Goal: Task Accomplishment & Management: Use online tool/utility

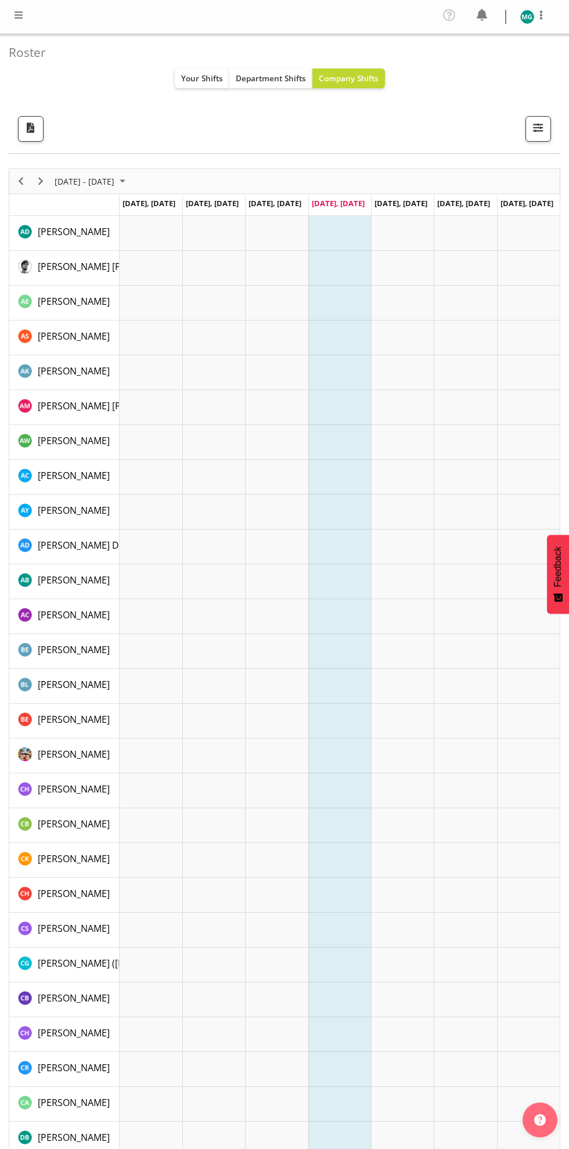
click at [0, 0] on div at bounding box center [0, 0] width 0 height 0
click at [532, 122] on span "button" at bounding box center [538, 127] width 15 height 15
click at [0, 0] on div at bounding box center [0, 0] width 0 height 0
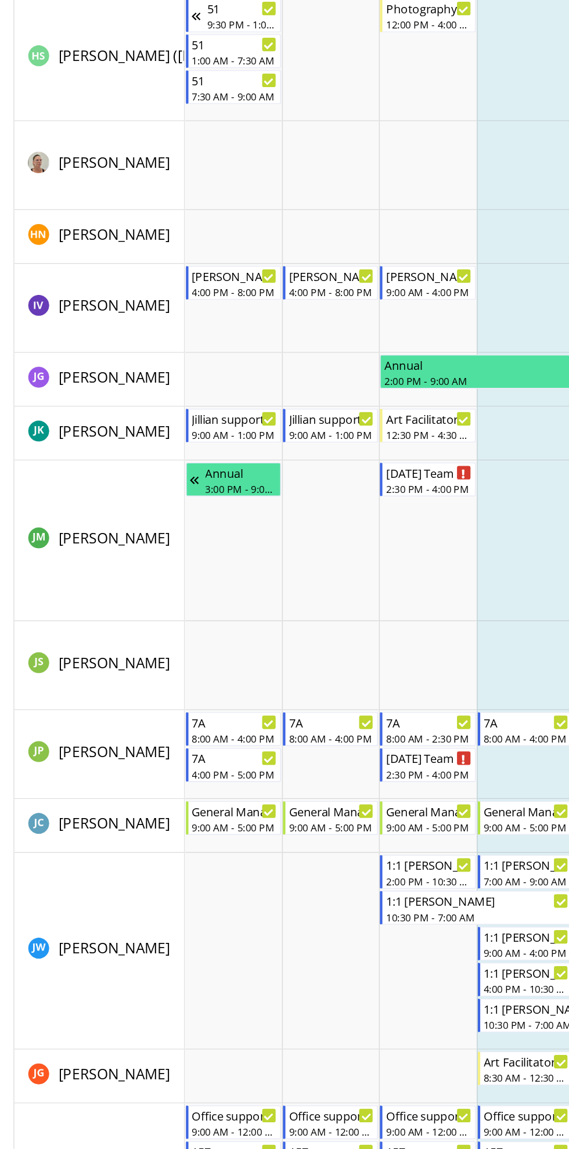
scroll to position [4768, 0]
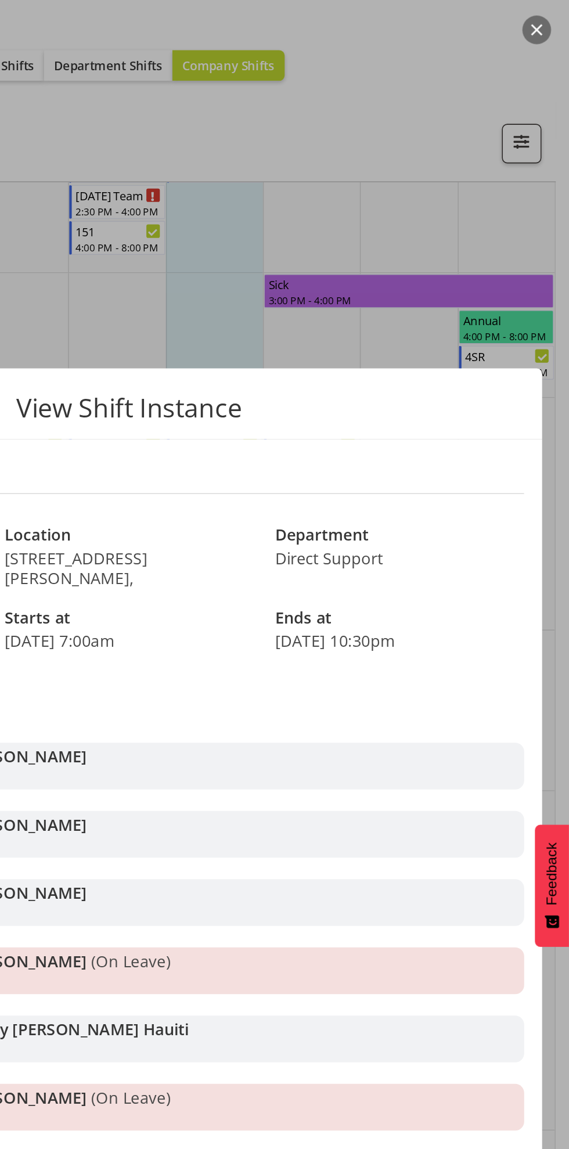
click at [463, 134] on div at bounding box center [284, 574] width 569 height 1149
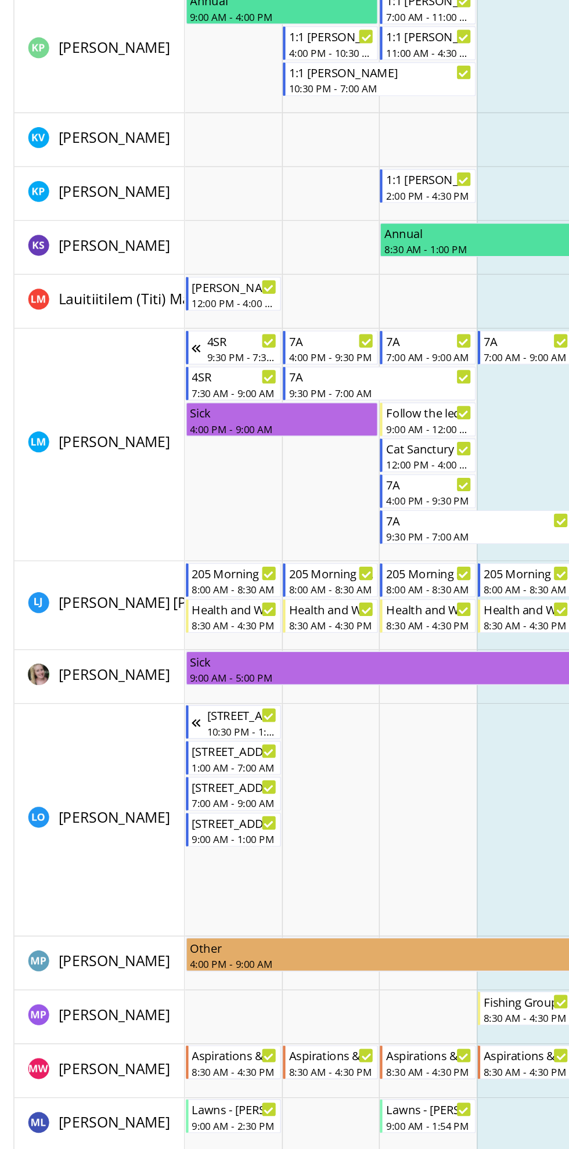
scroll to position [3405, 0]
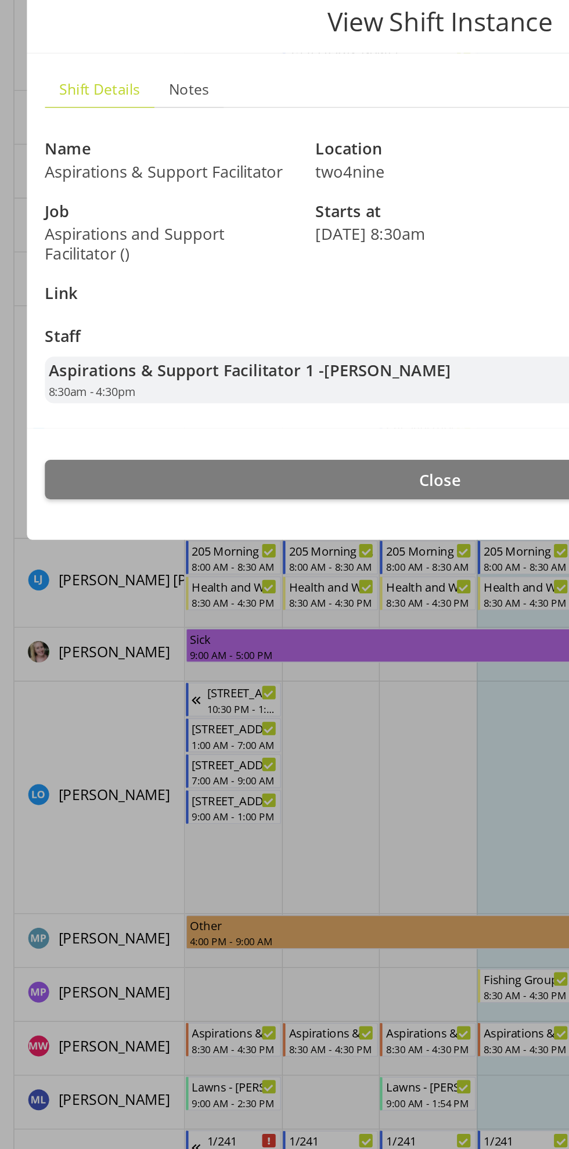
click at [304, 920] on div at bounding box center [284, 574] width 569 height 1149
click at [301, 915] on div at bounding box center [284, 574] width 569 height 1149
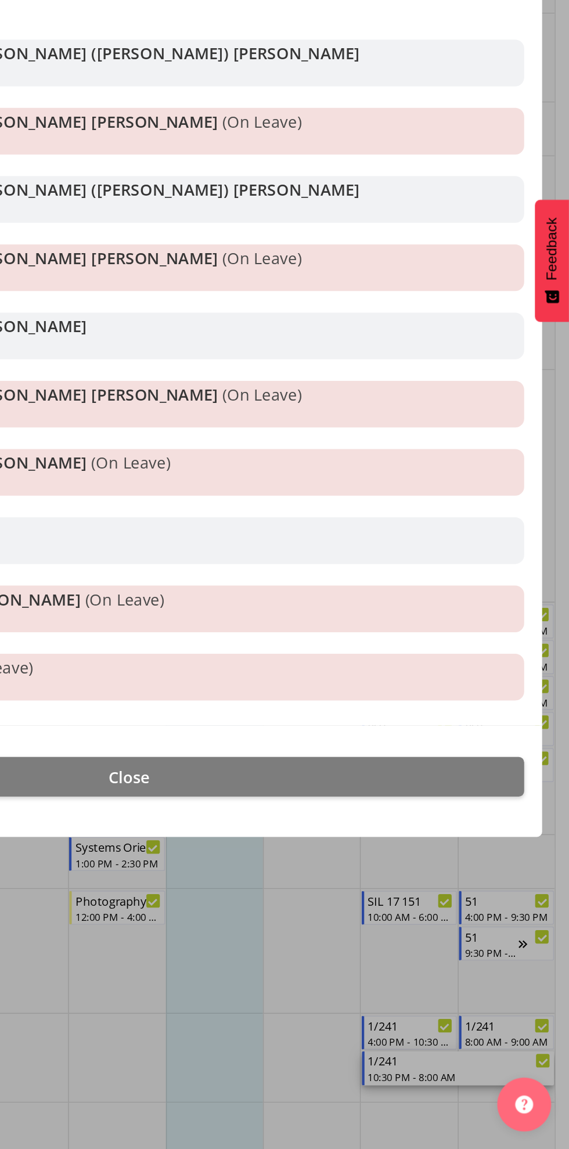
scroll to position [1884, 0]
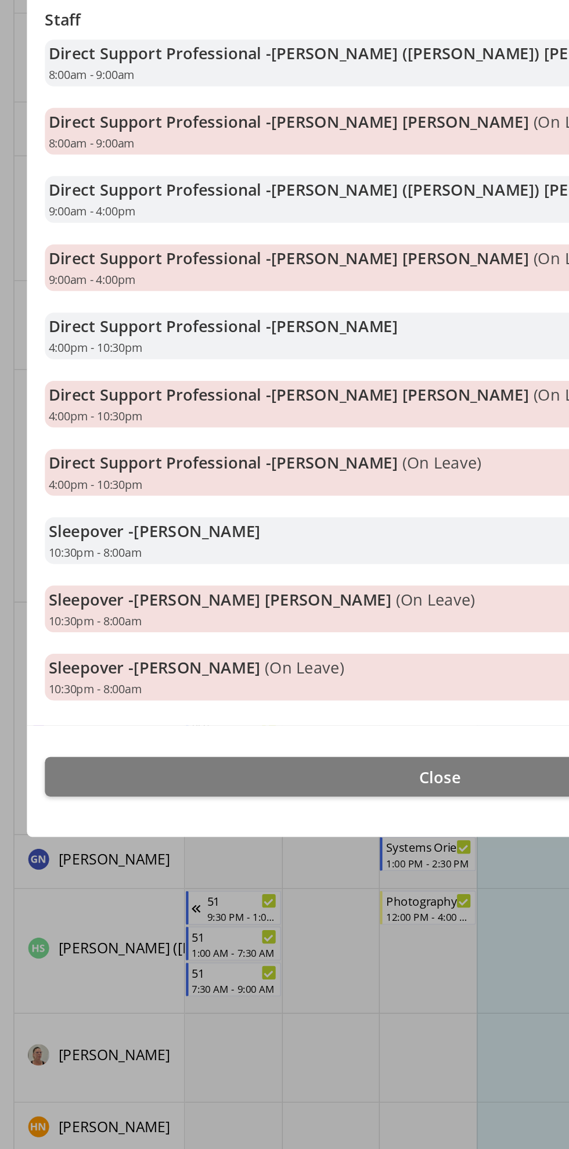
click at [264, 1085] on div at bounding box center [284, 574] width 569 height 1149
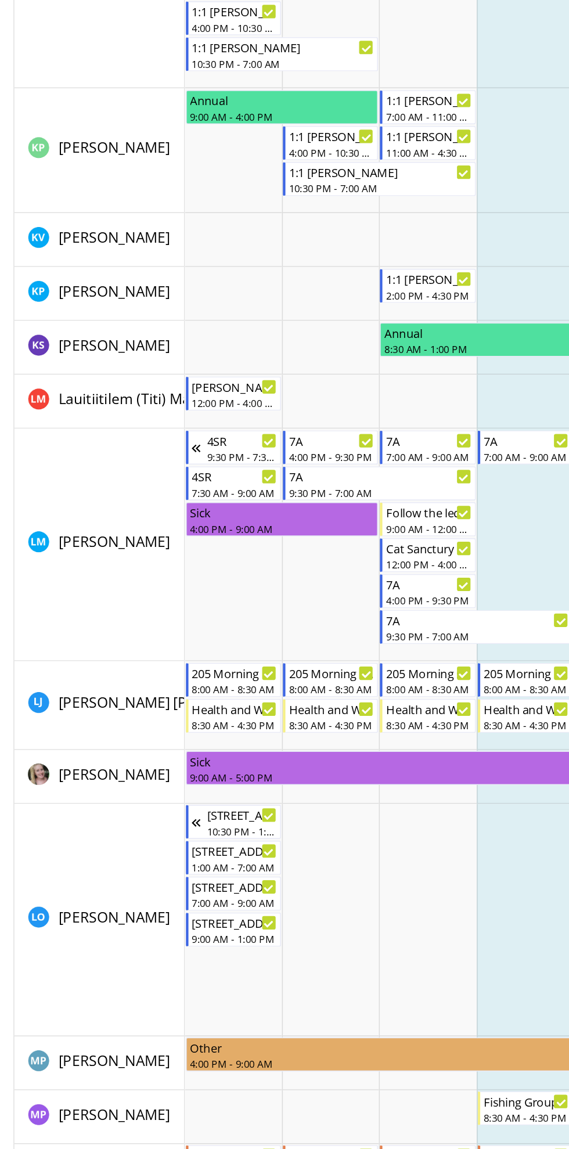
scroll to position [0, 0]
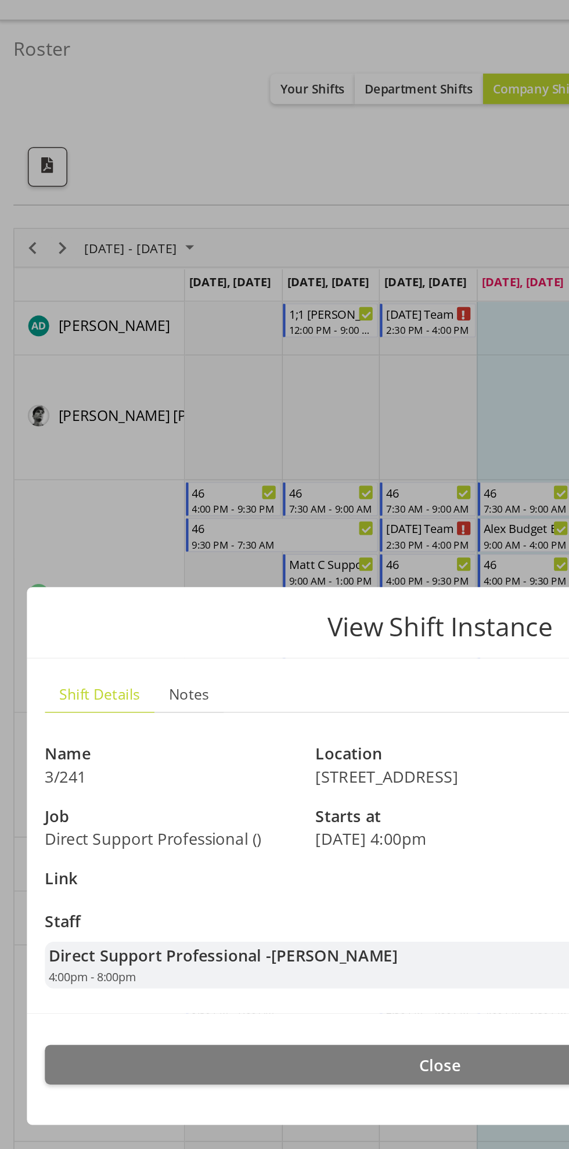
click at [160, 172] on div at bounding box center [284, 574] width 569 height 1149
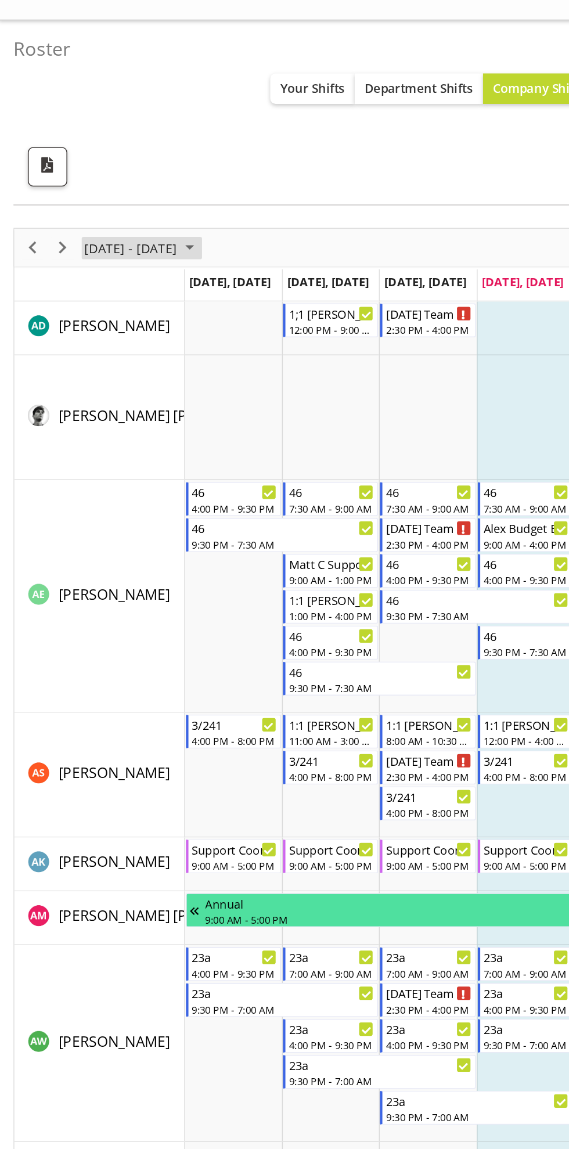
click at [129, 179] on span "September 01 - 07, 2025" at bounding box center [123, 181] width 14 height 15
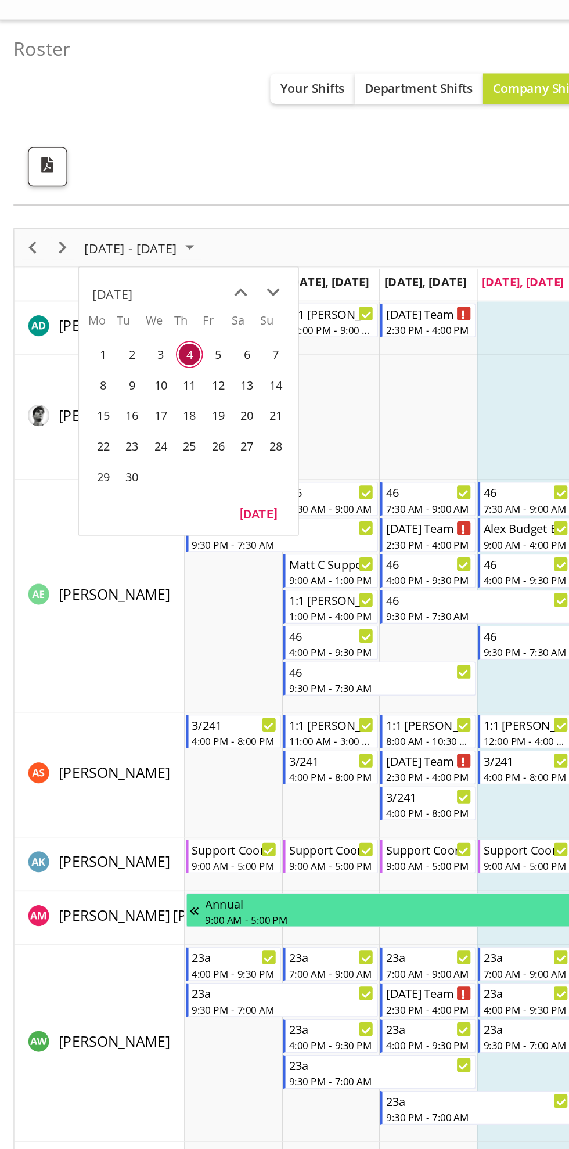
click at [149, 244] on td "5" at bounding box center [140, 250] width 19 height 20
